Goal: Download file/media

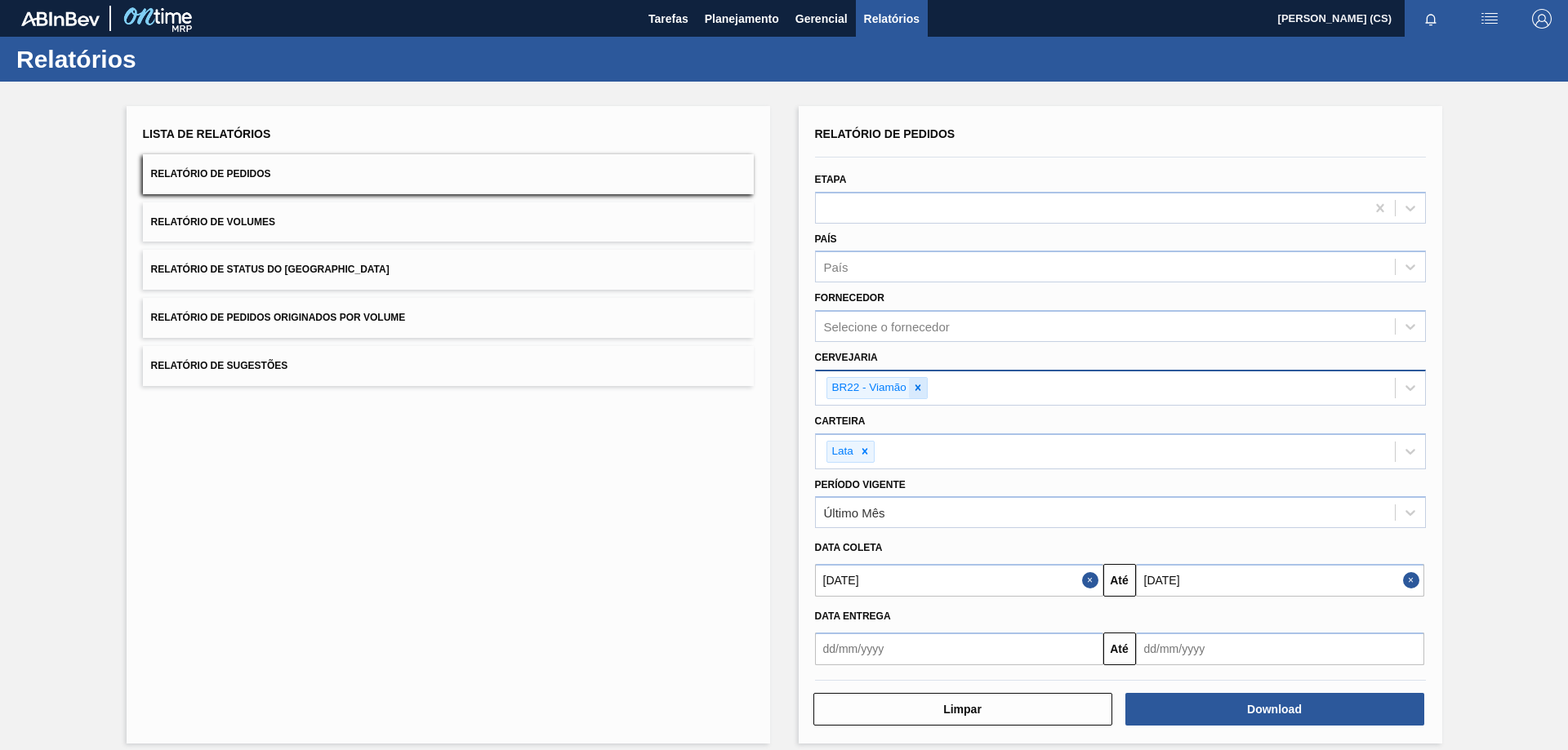
click at [918, 392] on icon at bounding box center [918, 388] width 12 height 12
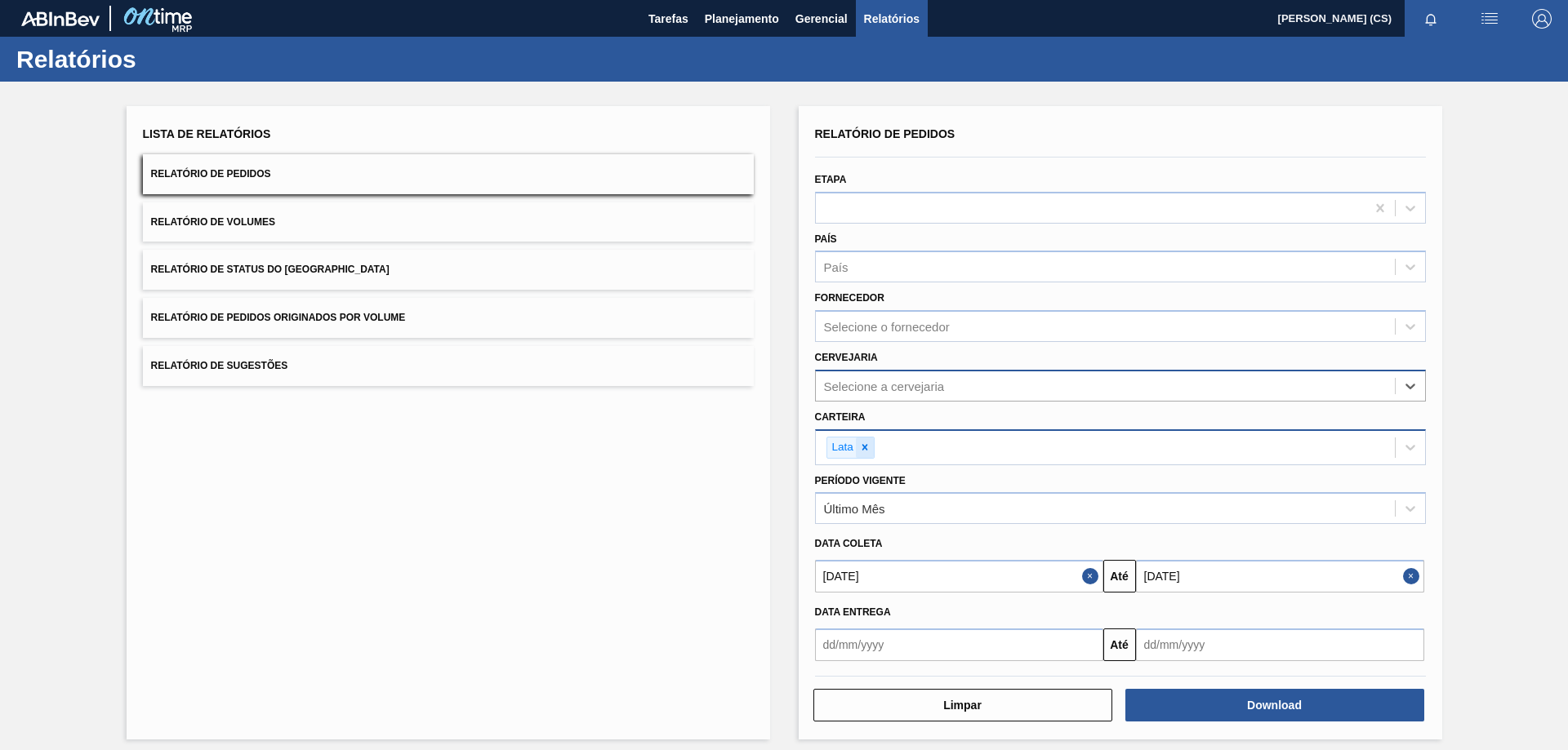
click at [869, 451] on icon at bounding box center [865, 447] width 12 height 12
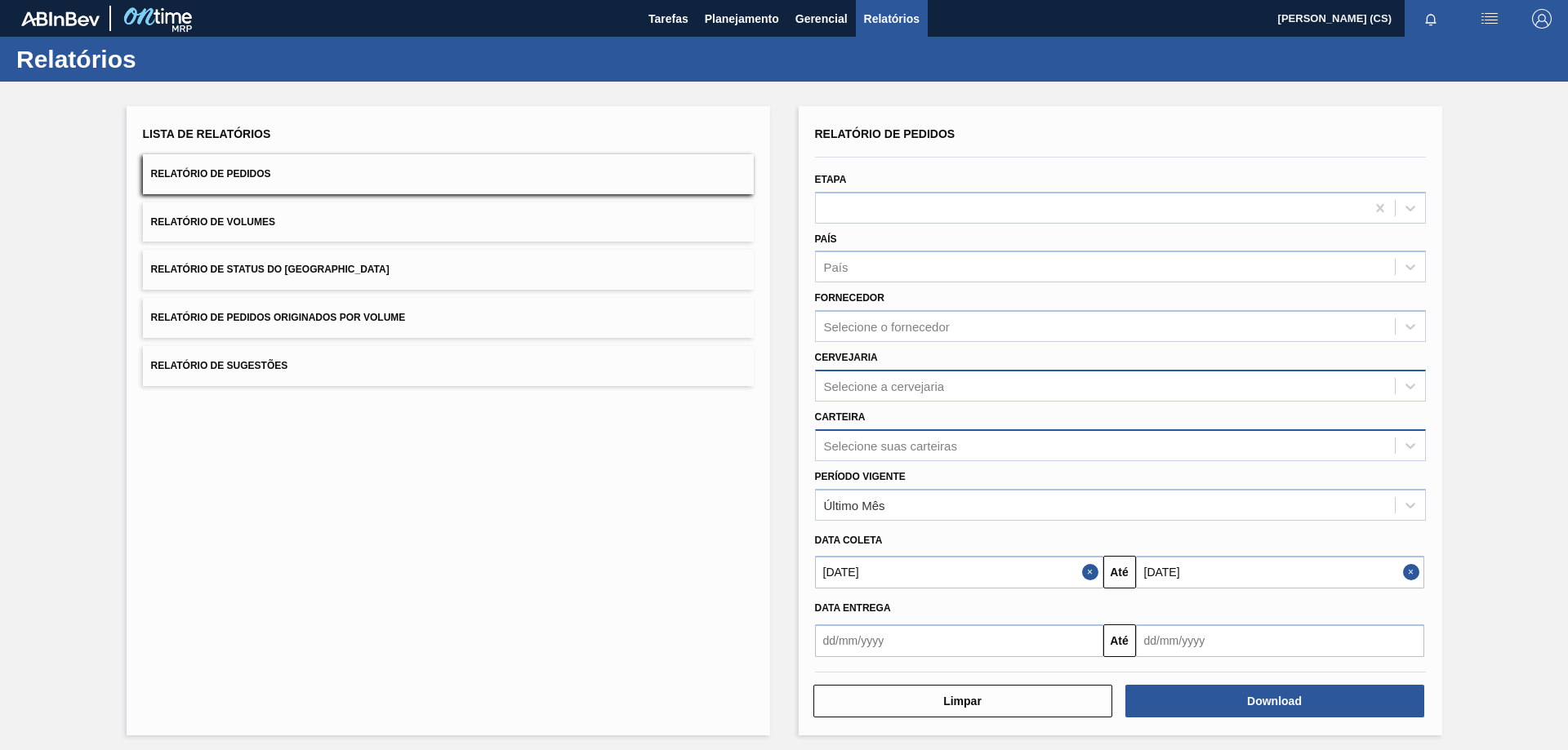
click at [1084, 573] on button "Close" at bounding box center [1092, 571] width 21 height 33
click at [1015, 571] on input "text" at bounding box center [959, 571] width 288 height 33
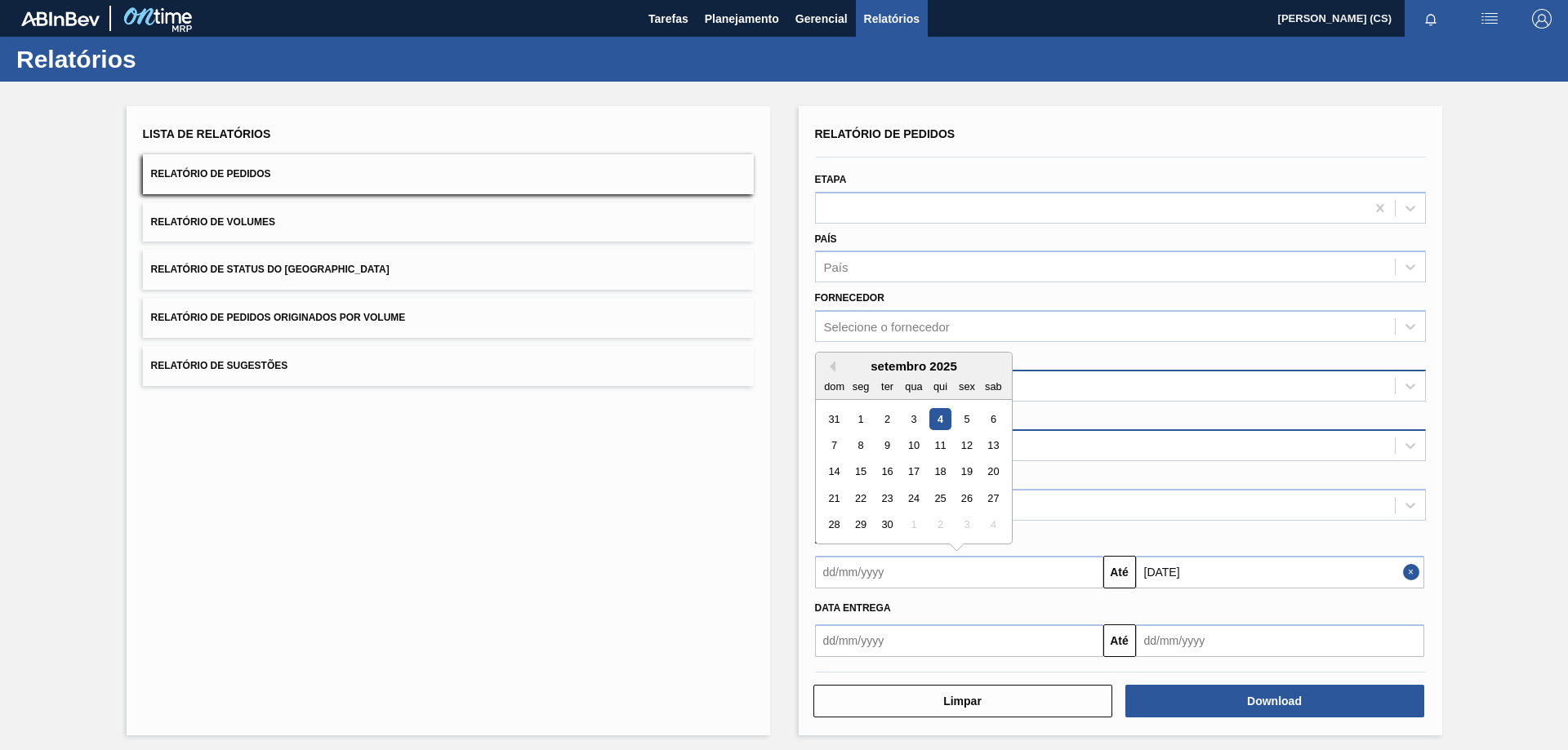
click at [834, 372] on div "setembro 2025" at bounding box center [913, 366] width 196 height 14
click at [832, 367] on button "Previous Month" at bounding box center [830, 367] width 12 height 12
click at [917, 521] on div "27" at bounding box center [913, 525] width 22 height 22
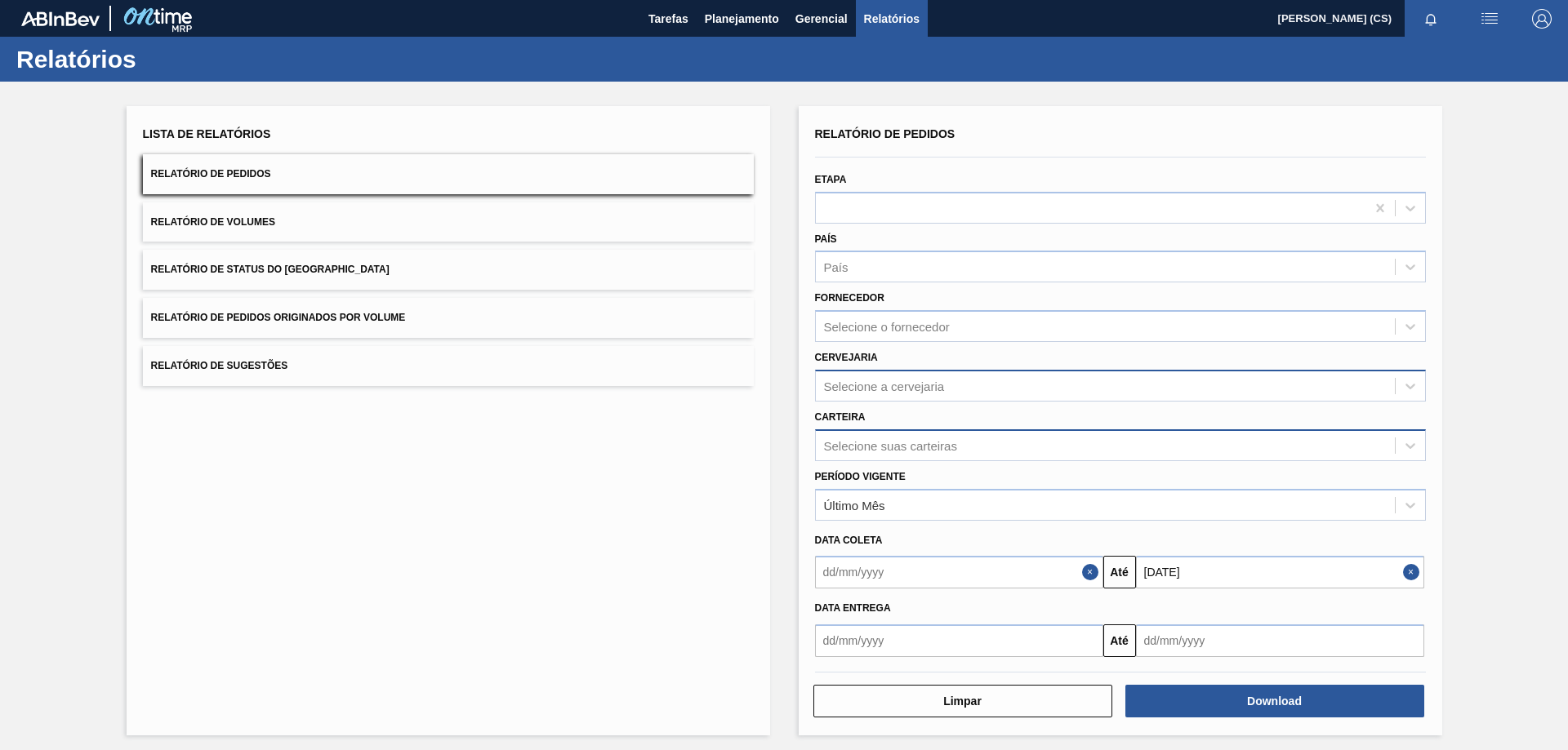
type input "[DATE]"
click at [1223, 570] on input "[DATE]" at bounding box center [1279, 571] width 288 height 33
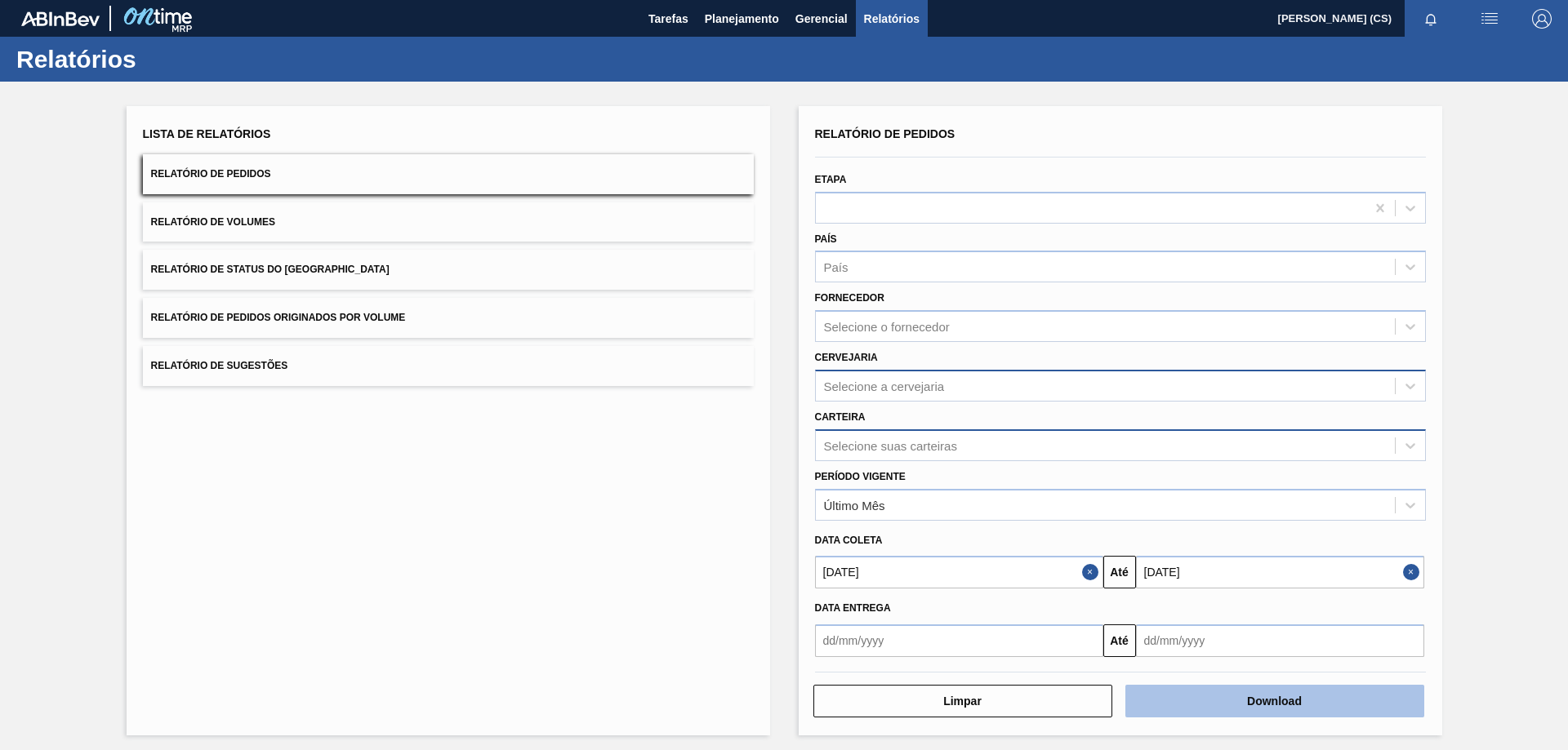
click at [1251, 695] on button "Download" at bounding box center [1275, 701] width 299 height 33
